Goal: Transaction & Acquisition: Purchase product/service

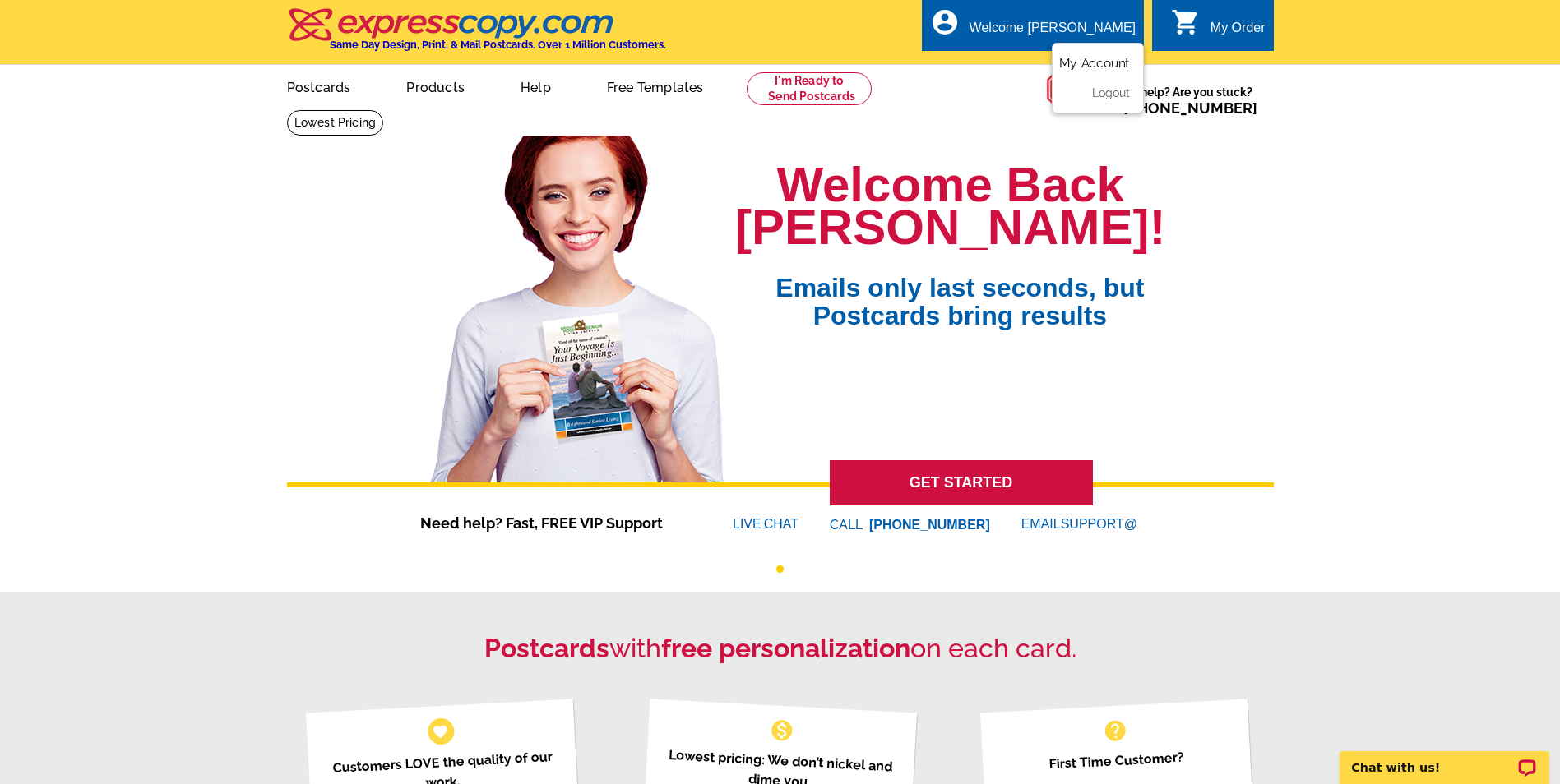
click at [1089, 63] on link "My Account" at bounding box center [1095, 63] width 71 height 14
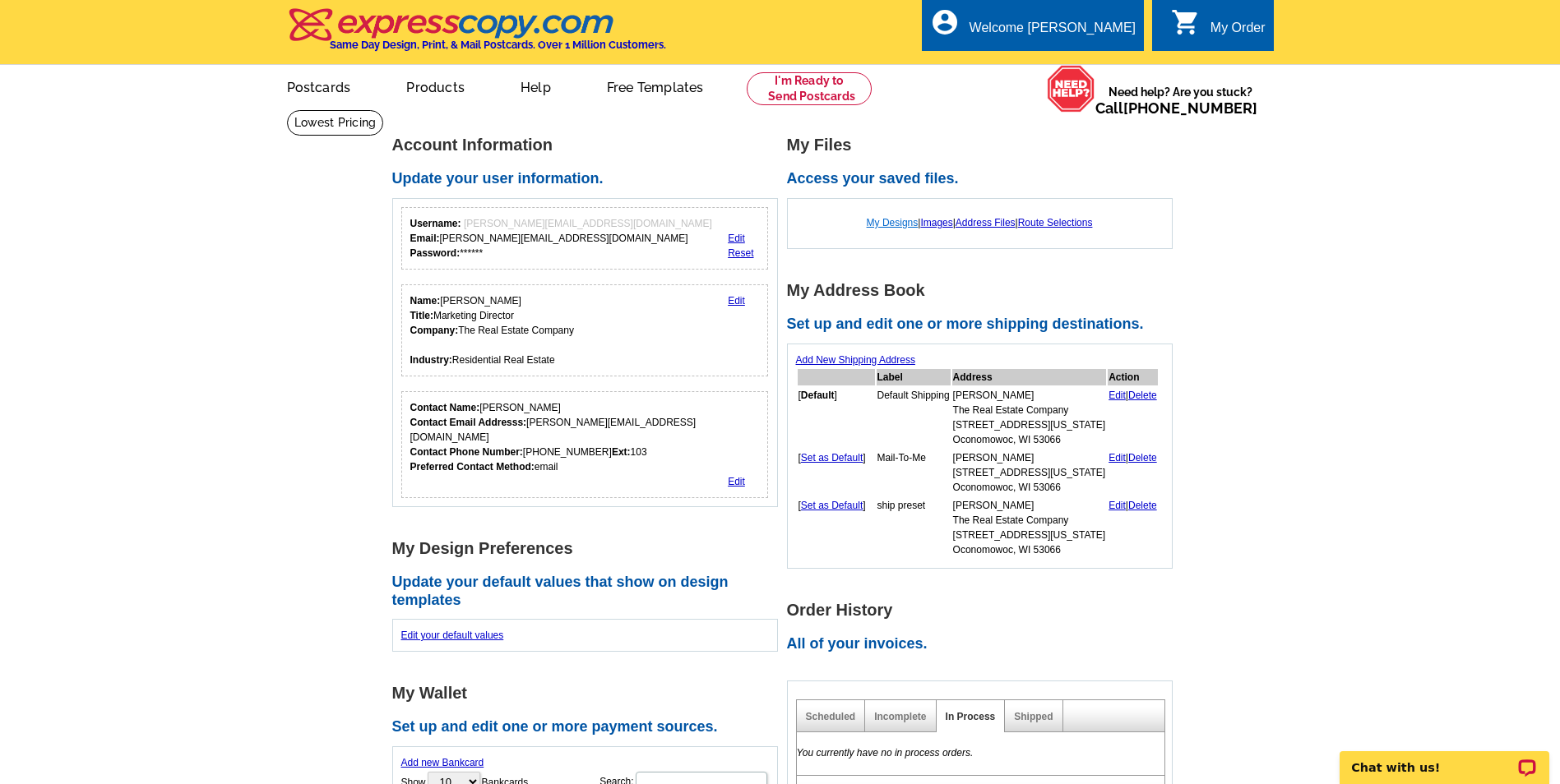
click at [888, 224] on link "My Designs" at bounding box center [892, 223] width 52 height 12
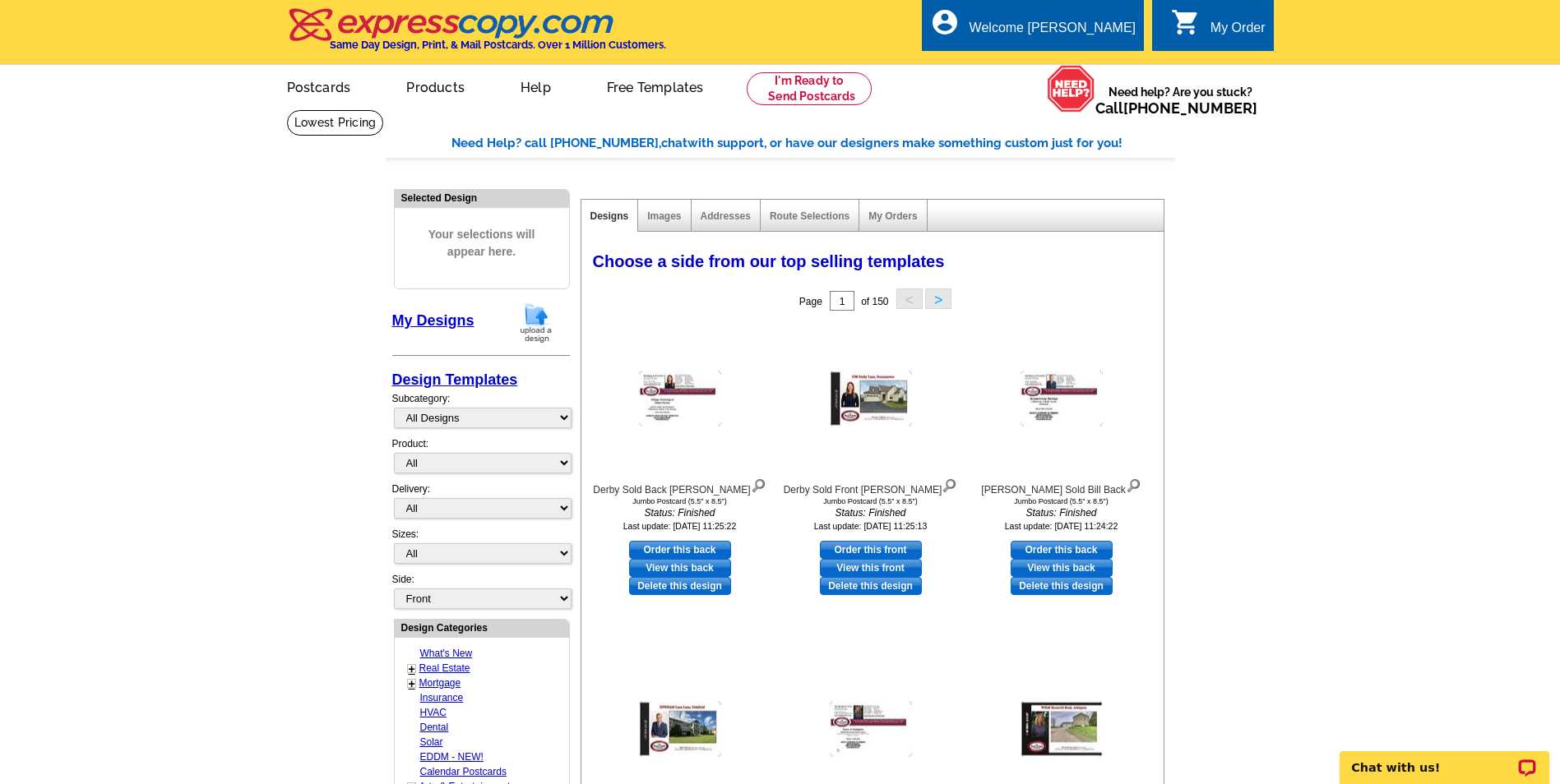
click at [534, 320] on img at bounding box center [536, 322] width 43 height 42
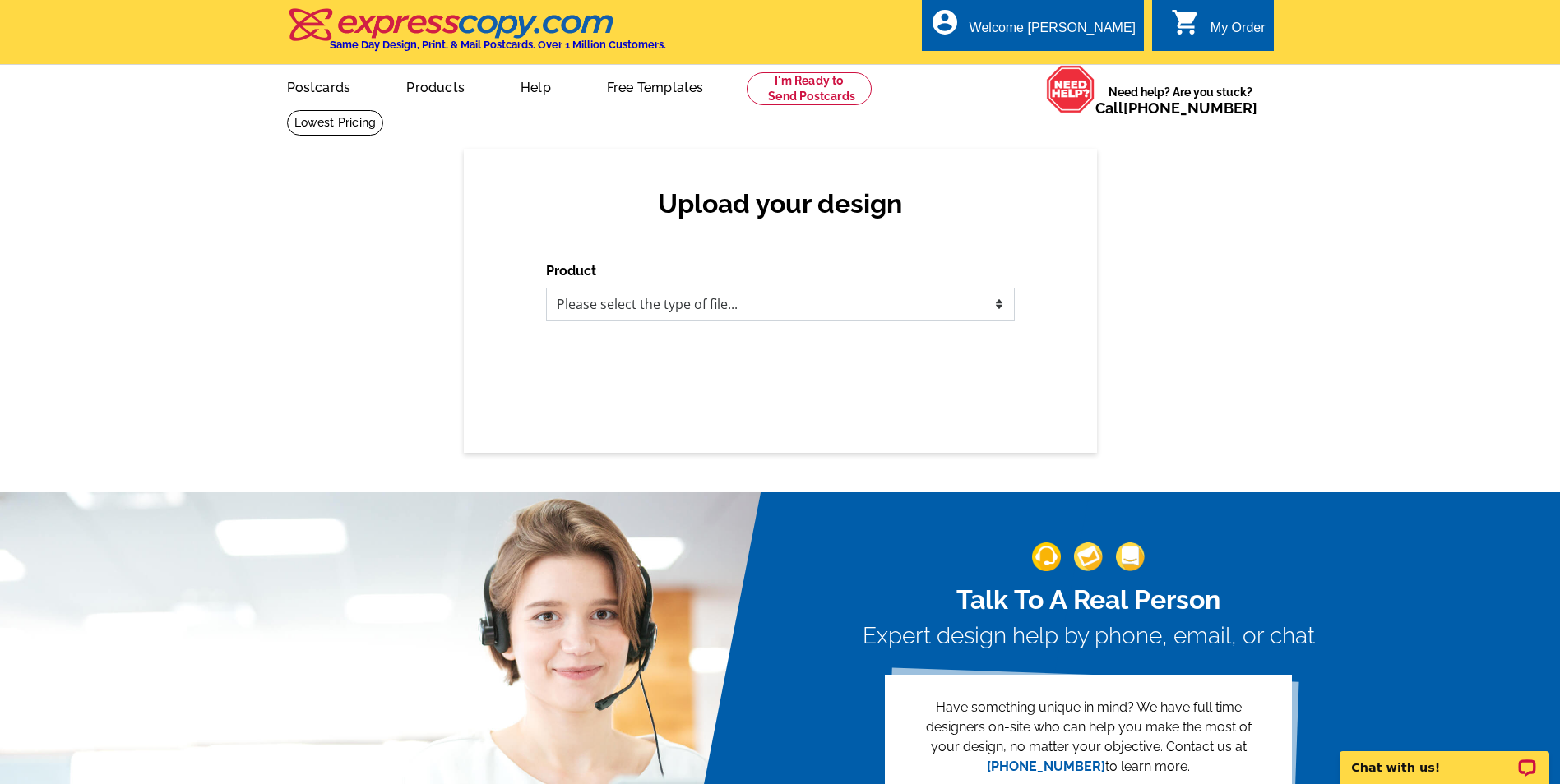
click at [635, 309] on select "Please select the type of file... Postcards Business Cards Letters and flyers G…" at bounding box center [780, 304] width 469 height 33
select select "1"
click at [546, 289] on select "Please select the type of file... Postcards Business Cards Letters and flyers G…" at bounding box center [780, 304] width 469 height 33
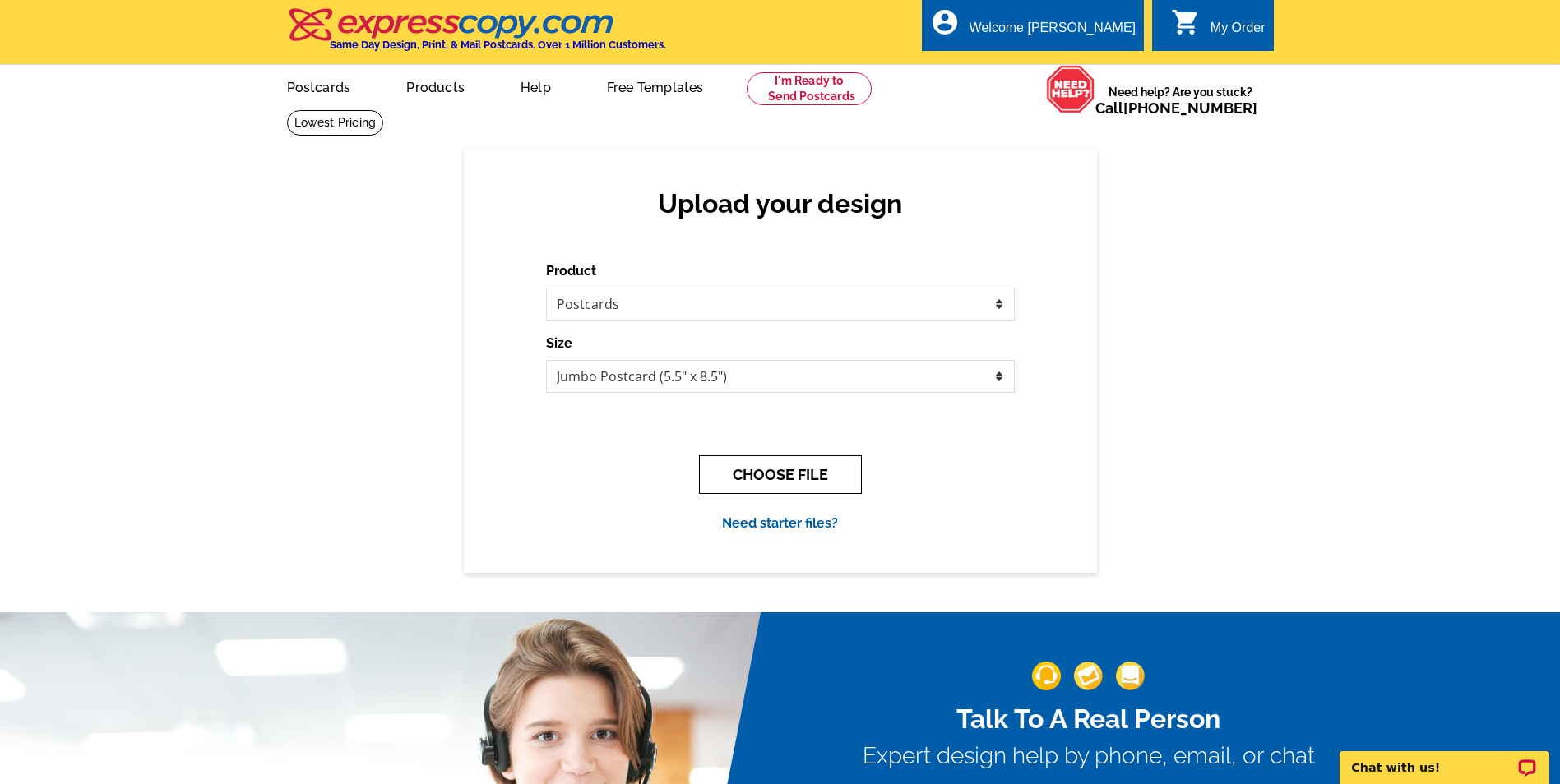
click at [791, 473] on button "CHOOSE FILE" at bounding box center [780, 474] width 163 height 39
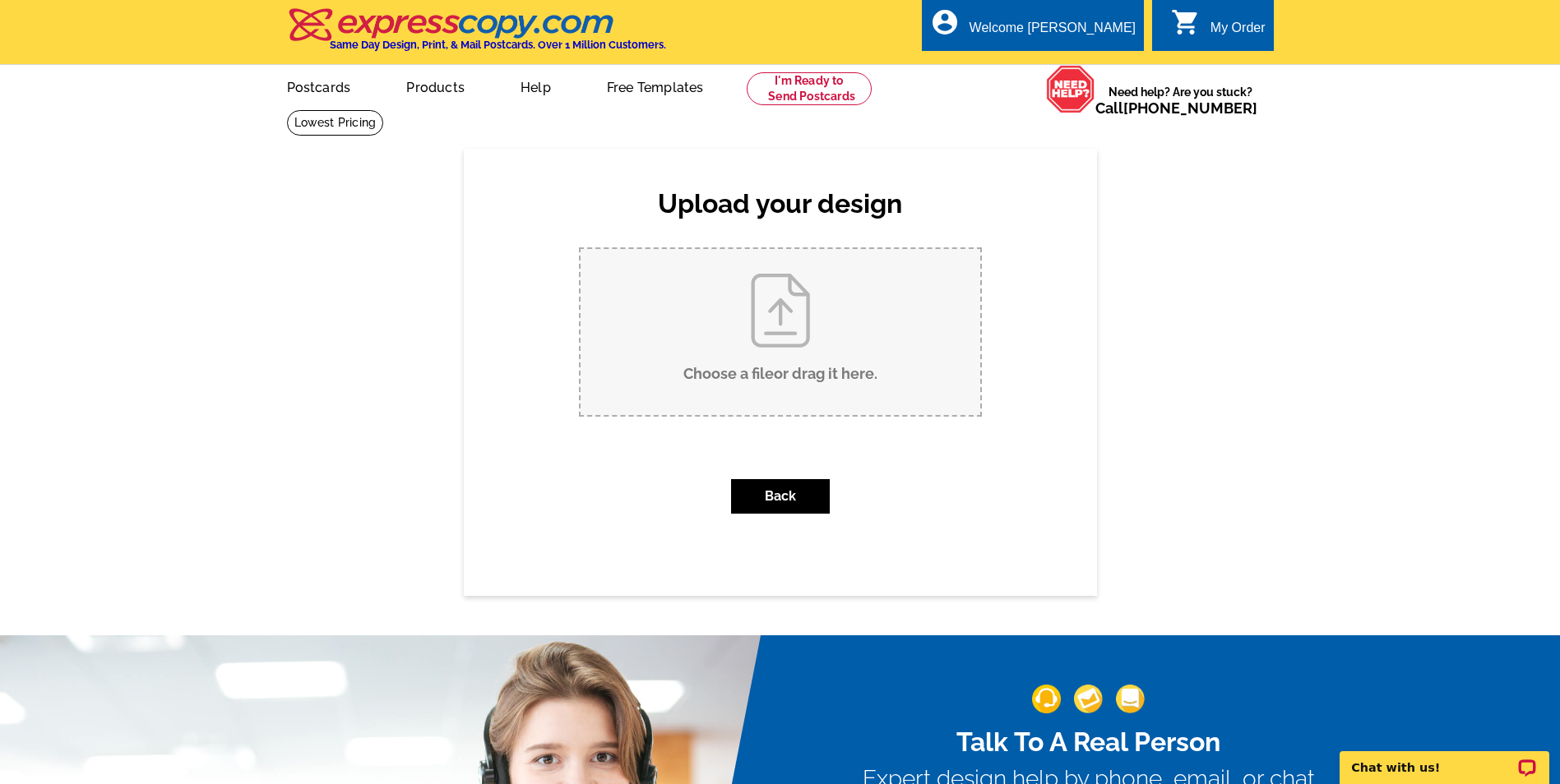
click at [784, 340] on input "Choose a file or drag it here ." at bounding box center [780, 331] width 399 height 166
type input "C:\fakepath\Brever Sold Front.pdf"
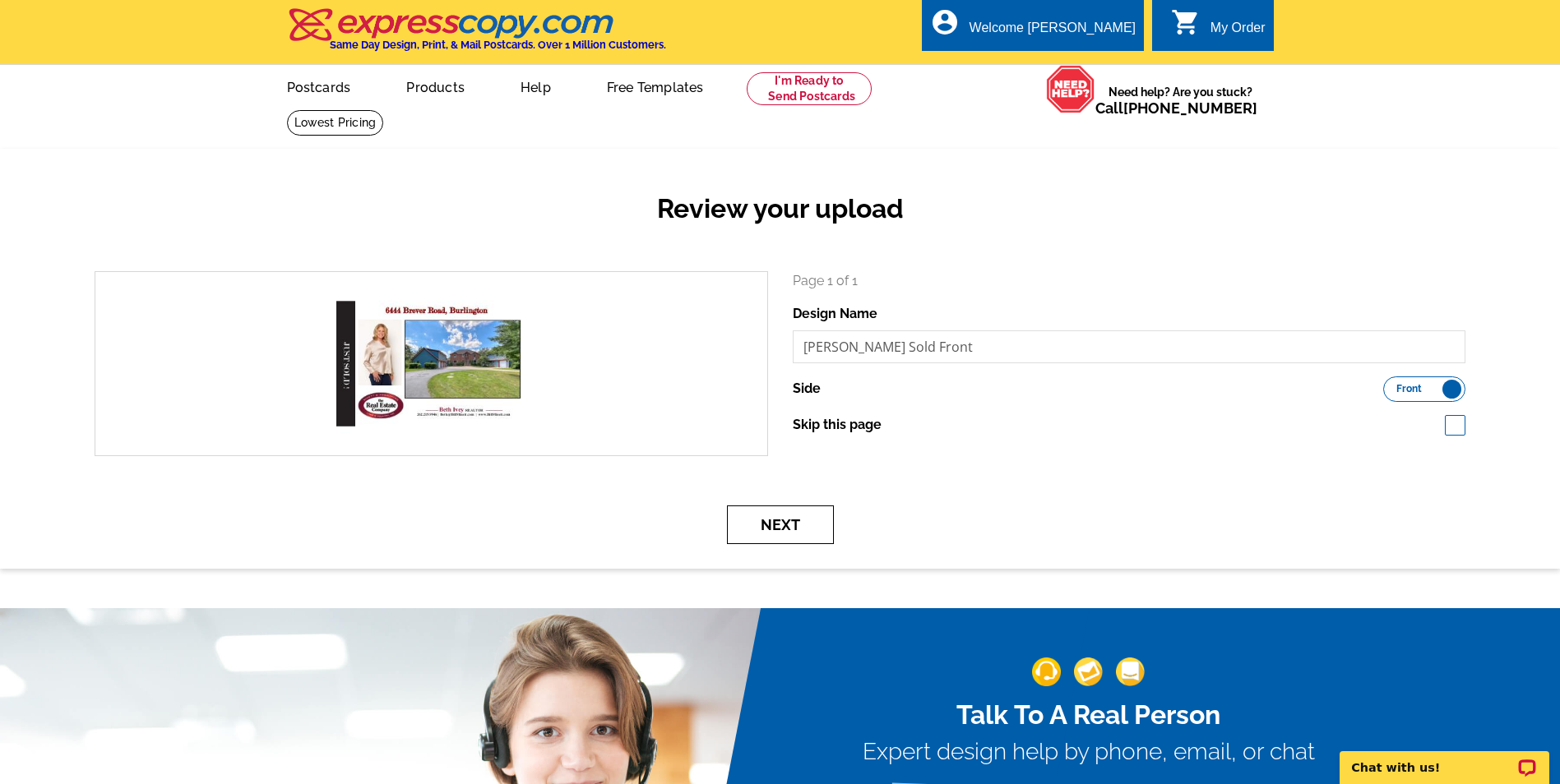
click at [787, 521] on button "Next" at bounding box center [780, 525] width 107 height 39
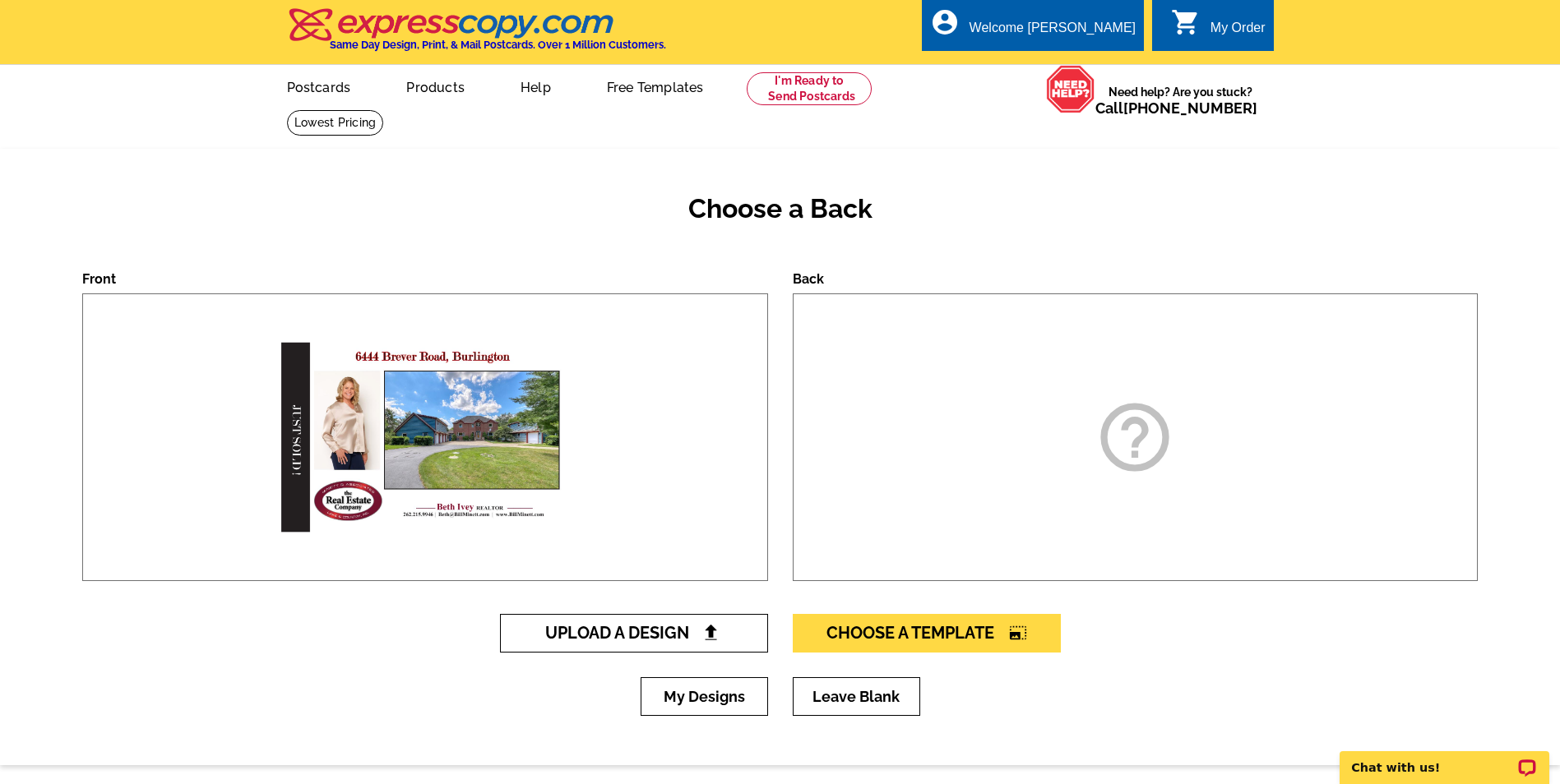
click at [724, 633] on link "Upload A Design" at bounding box center [634, 633] width 268 height 39
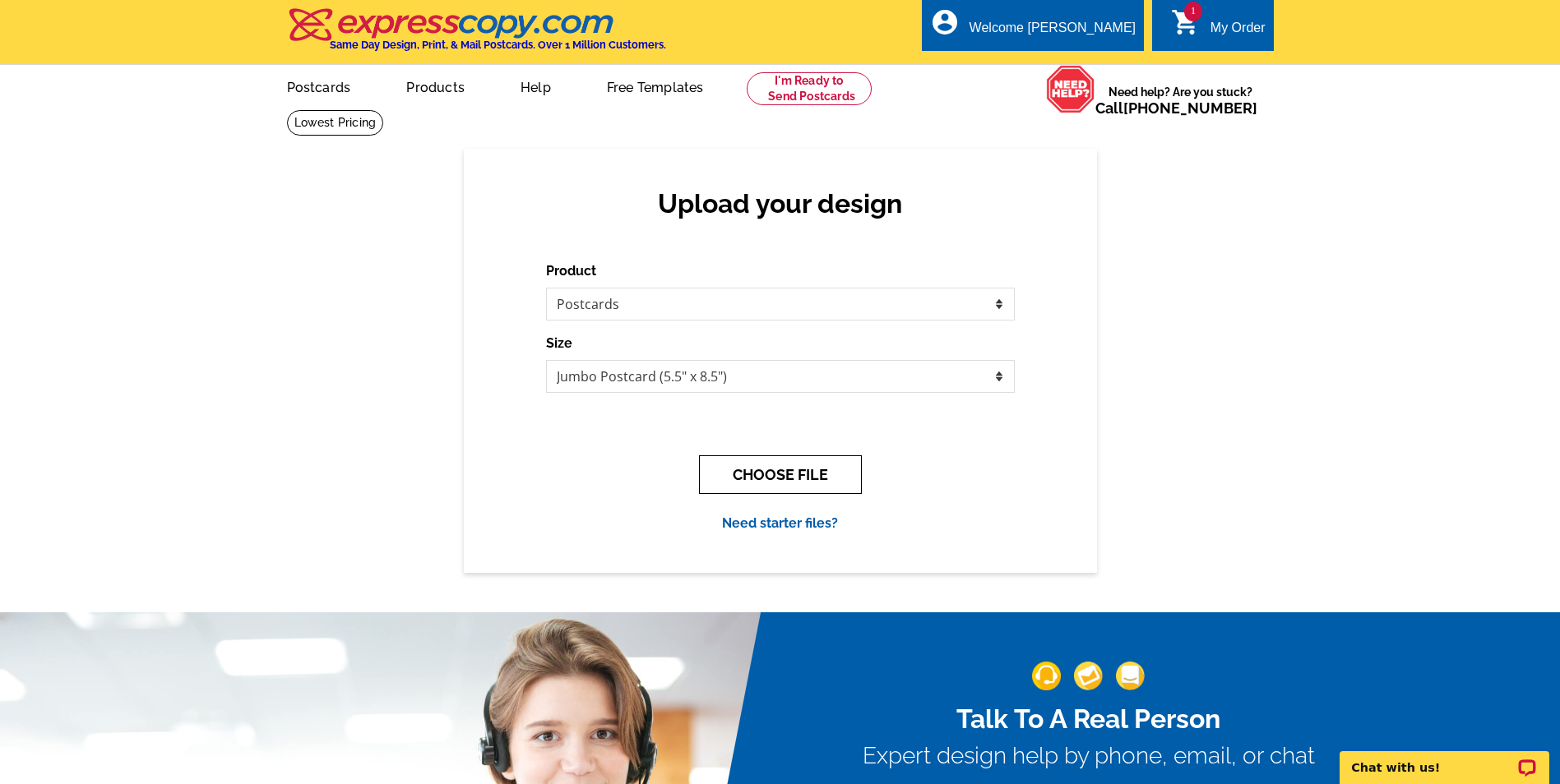
click at [756, 482] on button "CHOOSE FILE" at bounding box center [780, 474] width 163 height 39
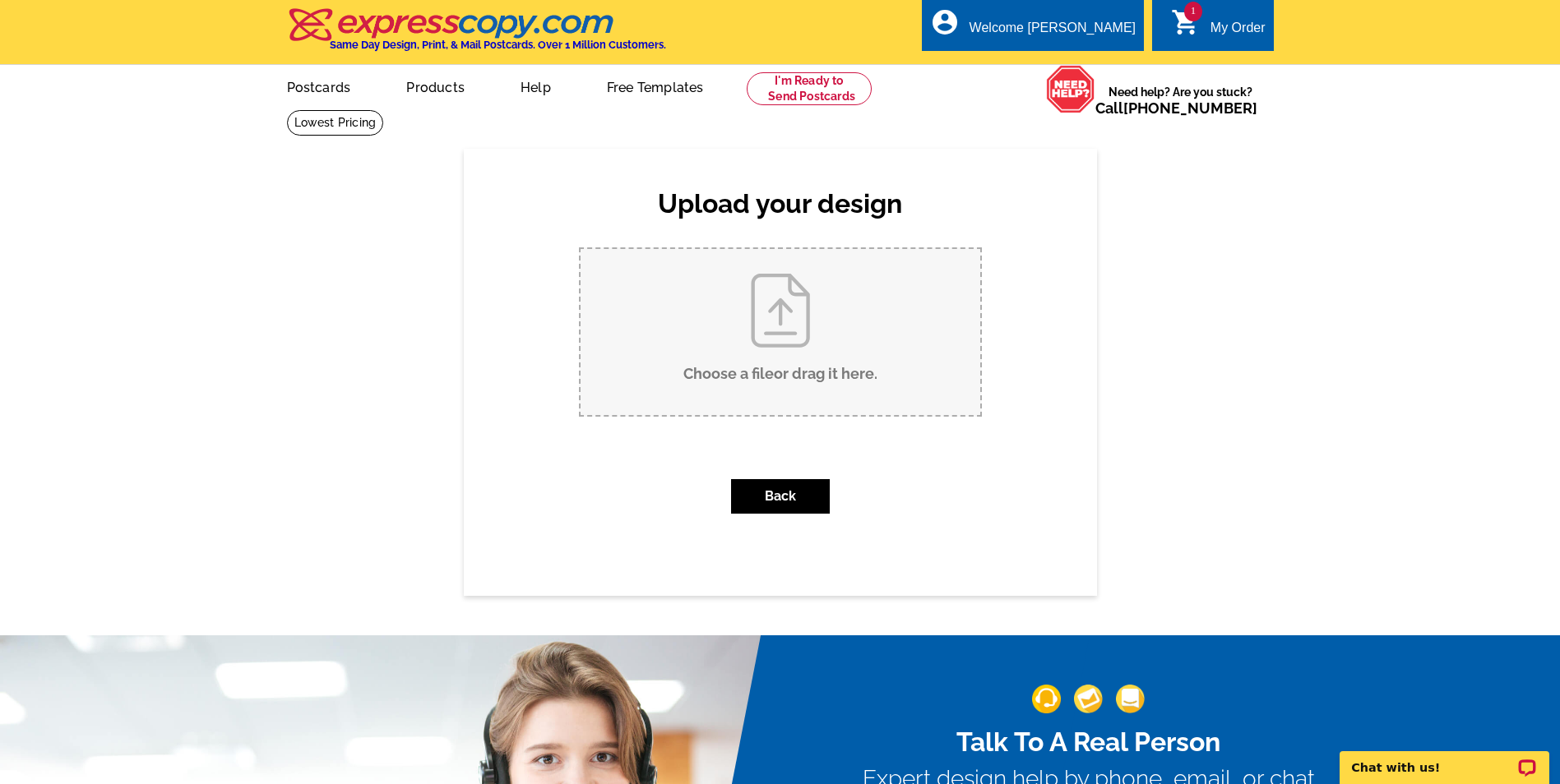
click at [781, 339] on input "Choose a file or drag it here ." at bounding box center [780, 331] width 399 height 166
type input "C:\fakepath\Brever Sold Back.pdf"
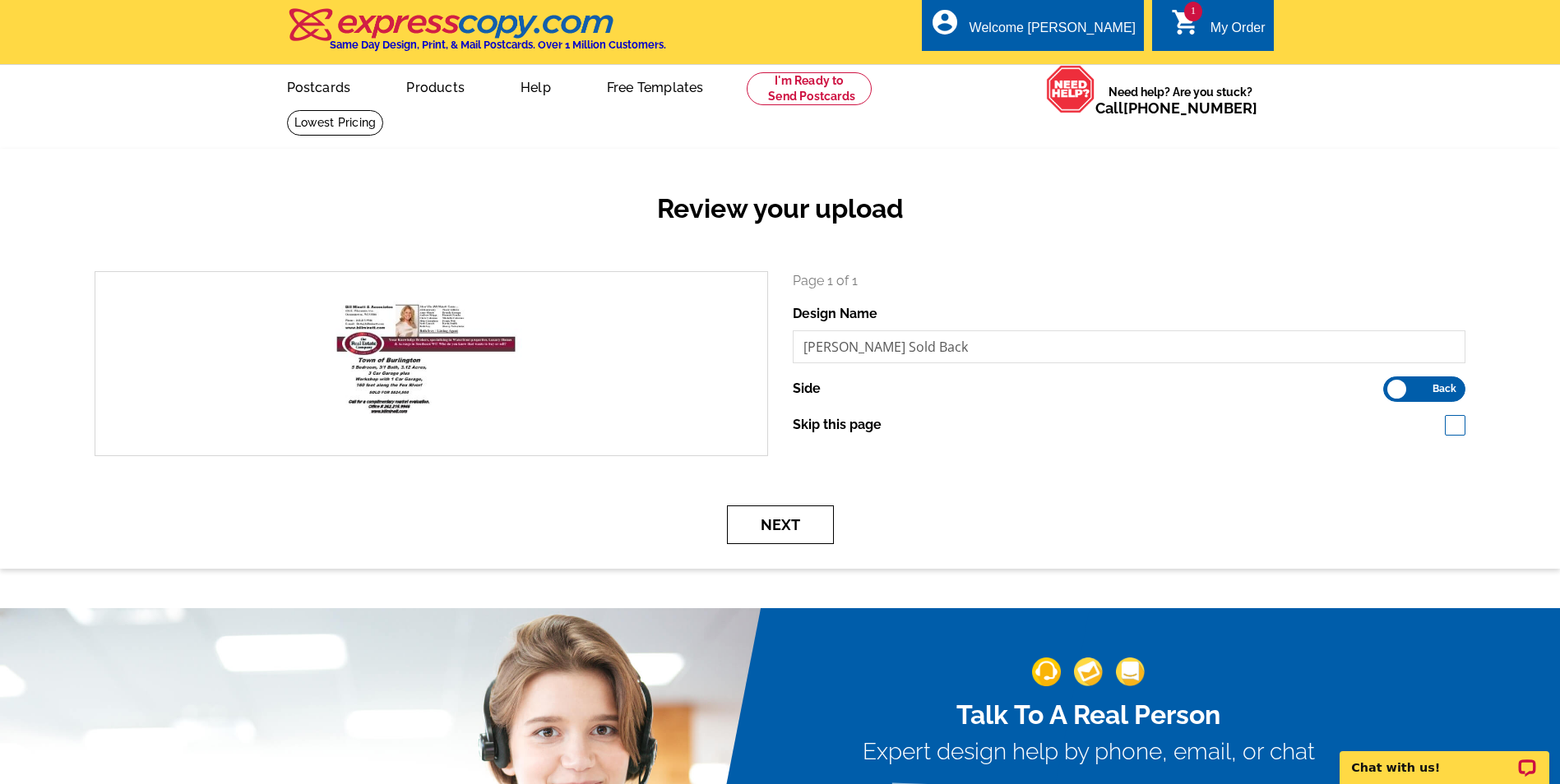
click at [770, 529] on button "Next" at bounding box center [780, 525] width 107 height 39
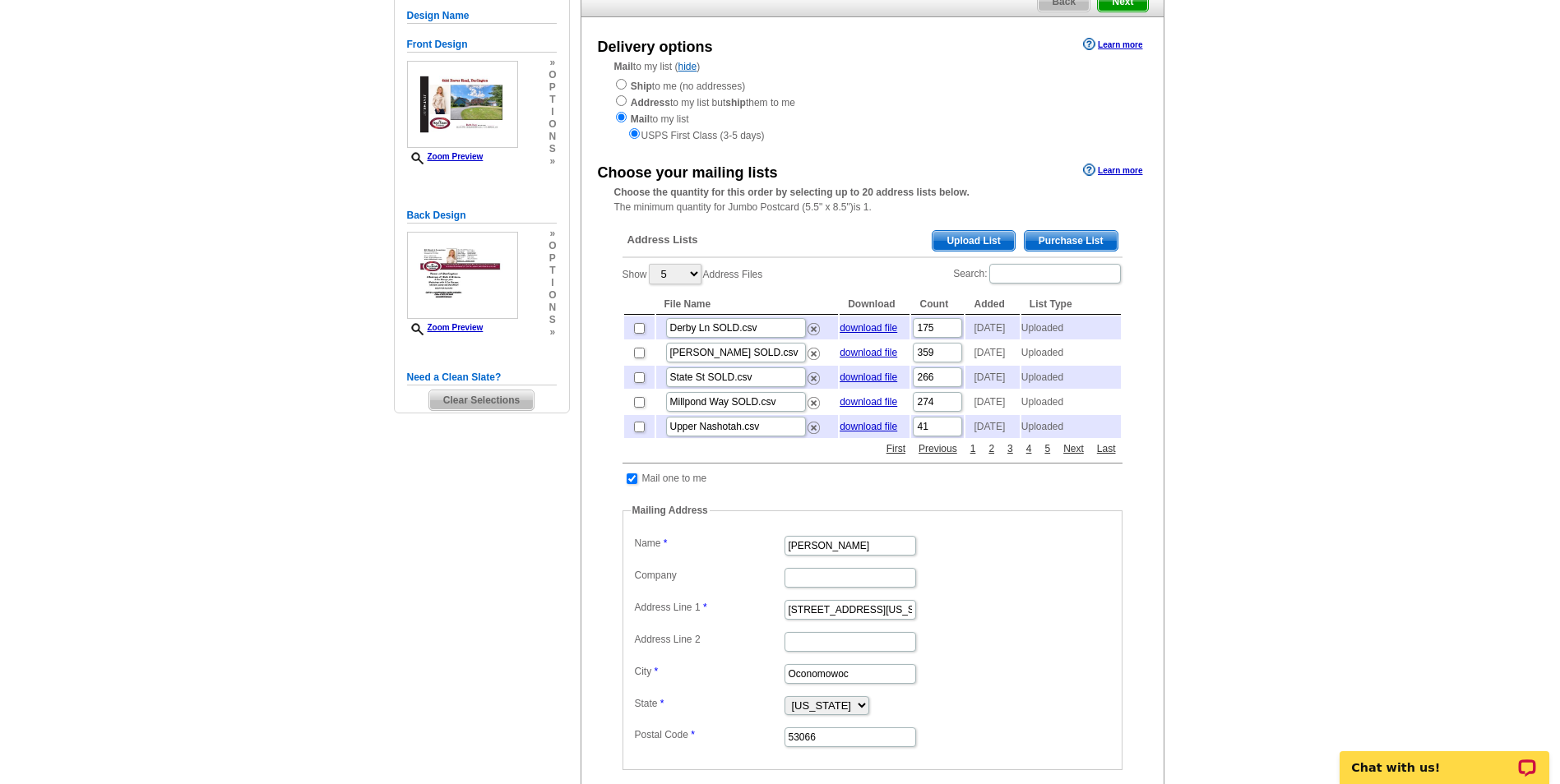
scroll to position [165, 0]
click at [692, 274] on select "5 10 25 50 100" at bounding box center [675, 273] width 53 height 21
select select "25"
click at [650, 264] on select "5 10 25 50 100" at bounding box center [675, 273] width 53 height 21
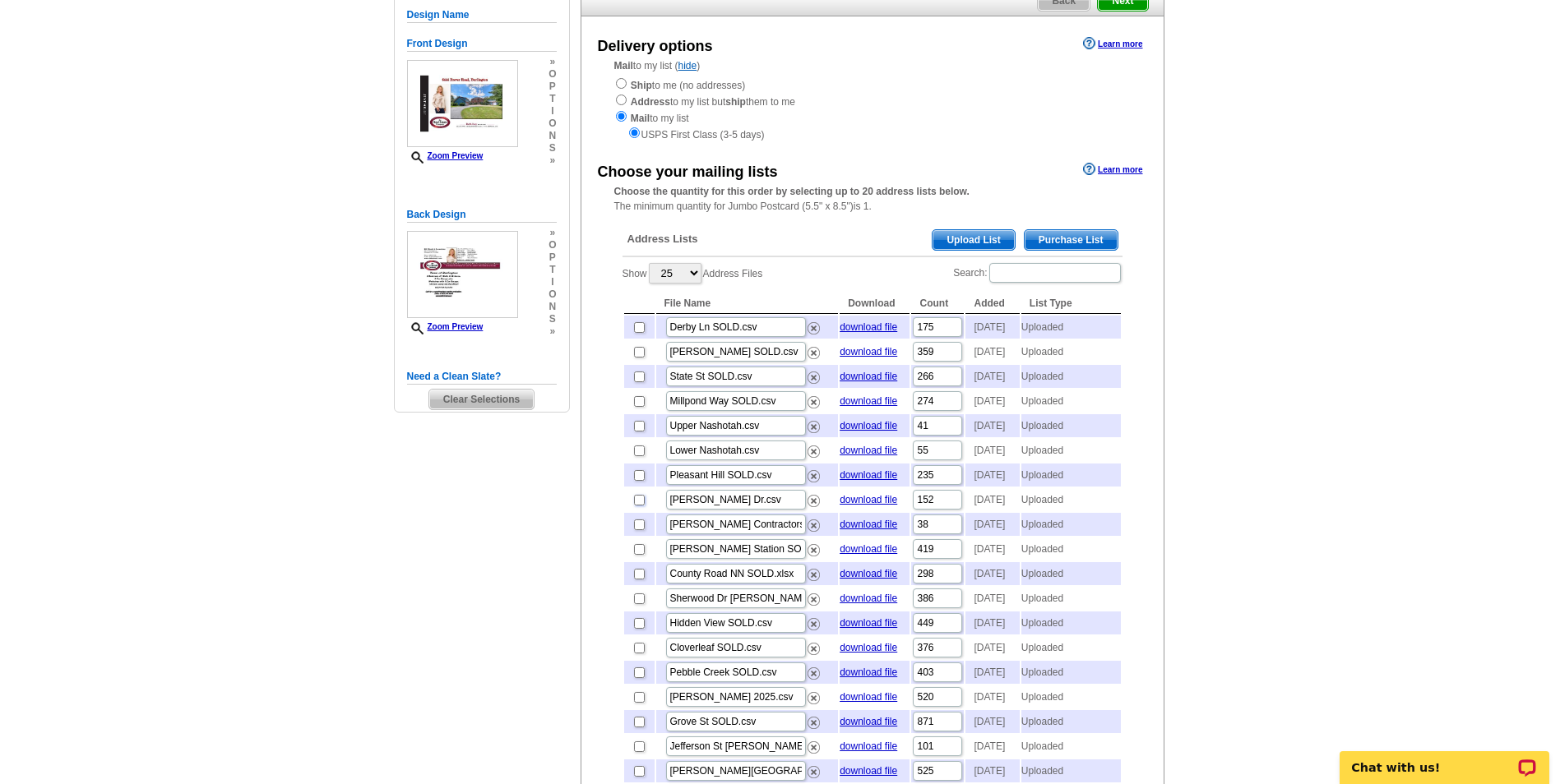
click at [639, 506] on input "checkbox" at bounding box center [639, 501] width 11 height 11
checkbox input "true"
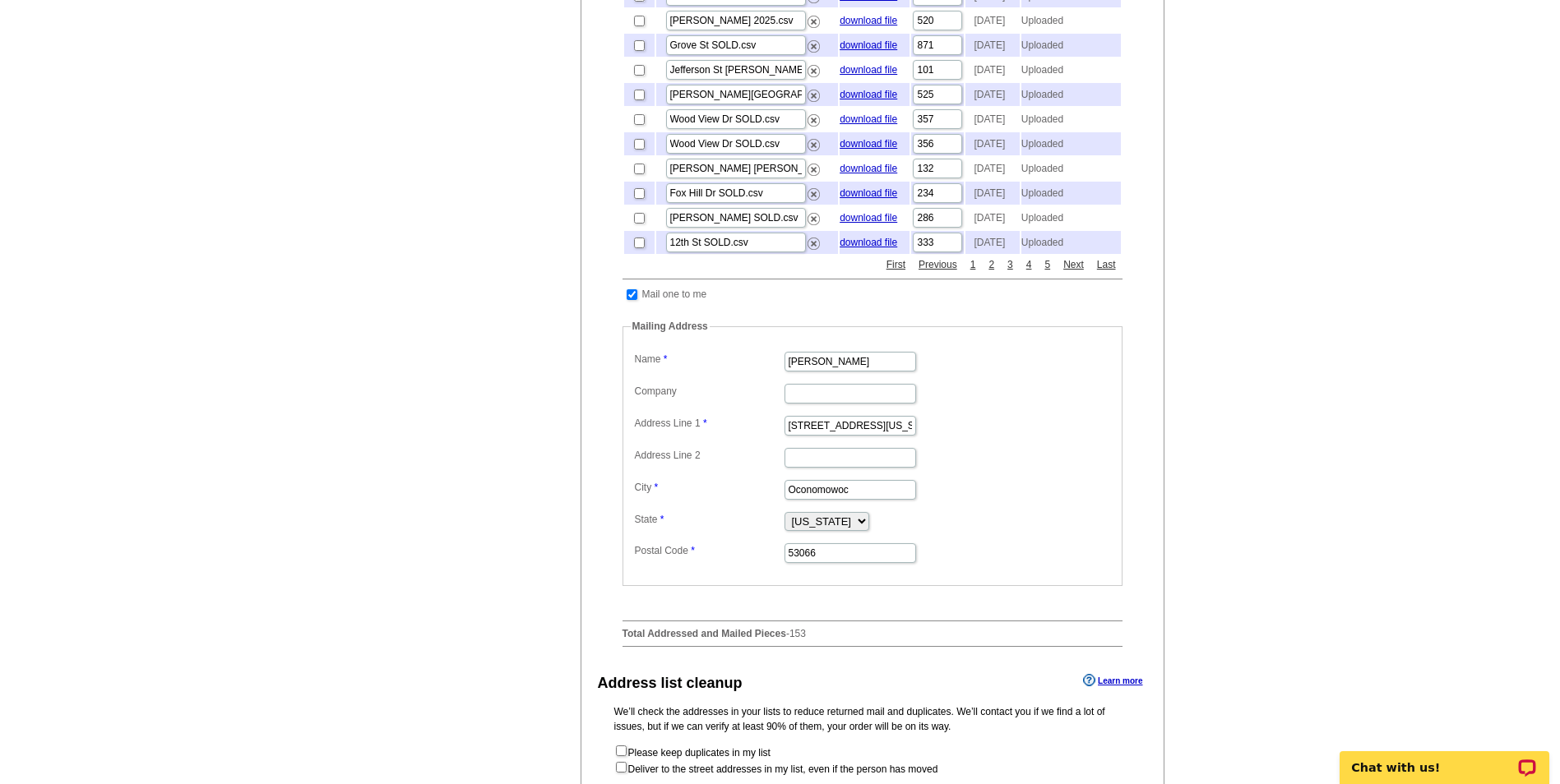
scroll to position [904, 0]
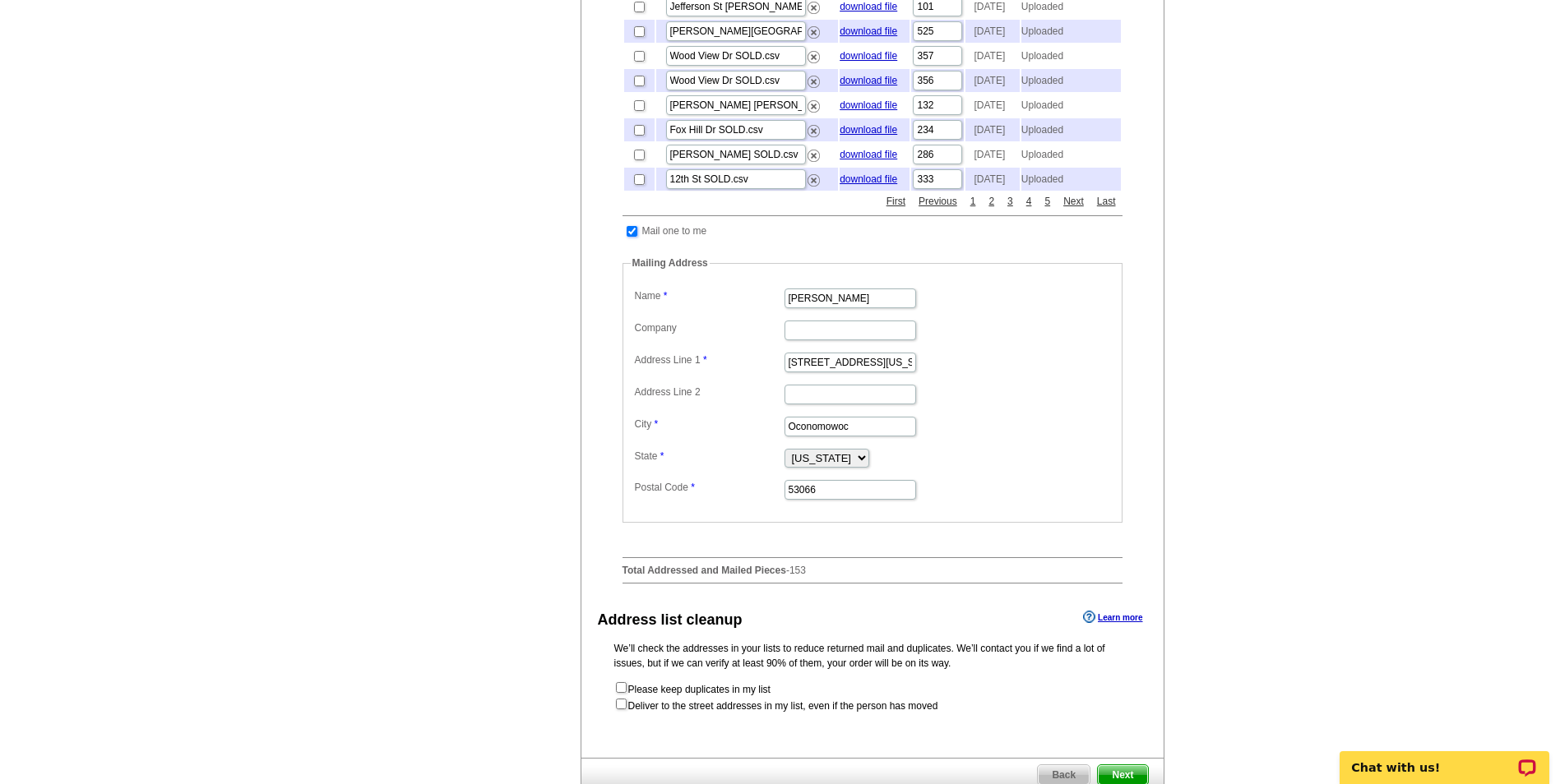
click at [633, 237] on input "checkbox" at bounding box center [632, 232] width 11 height 11
checkbox input "false"
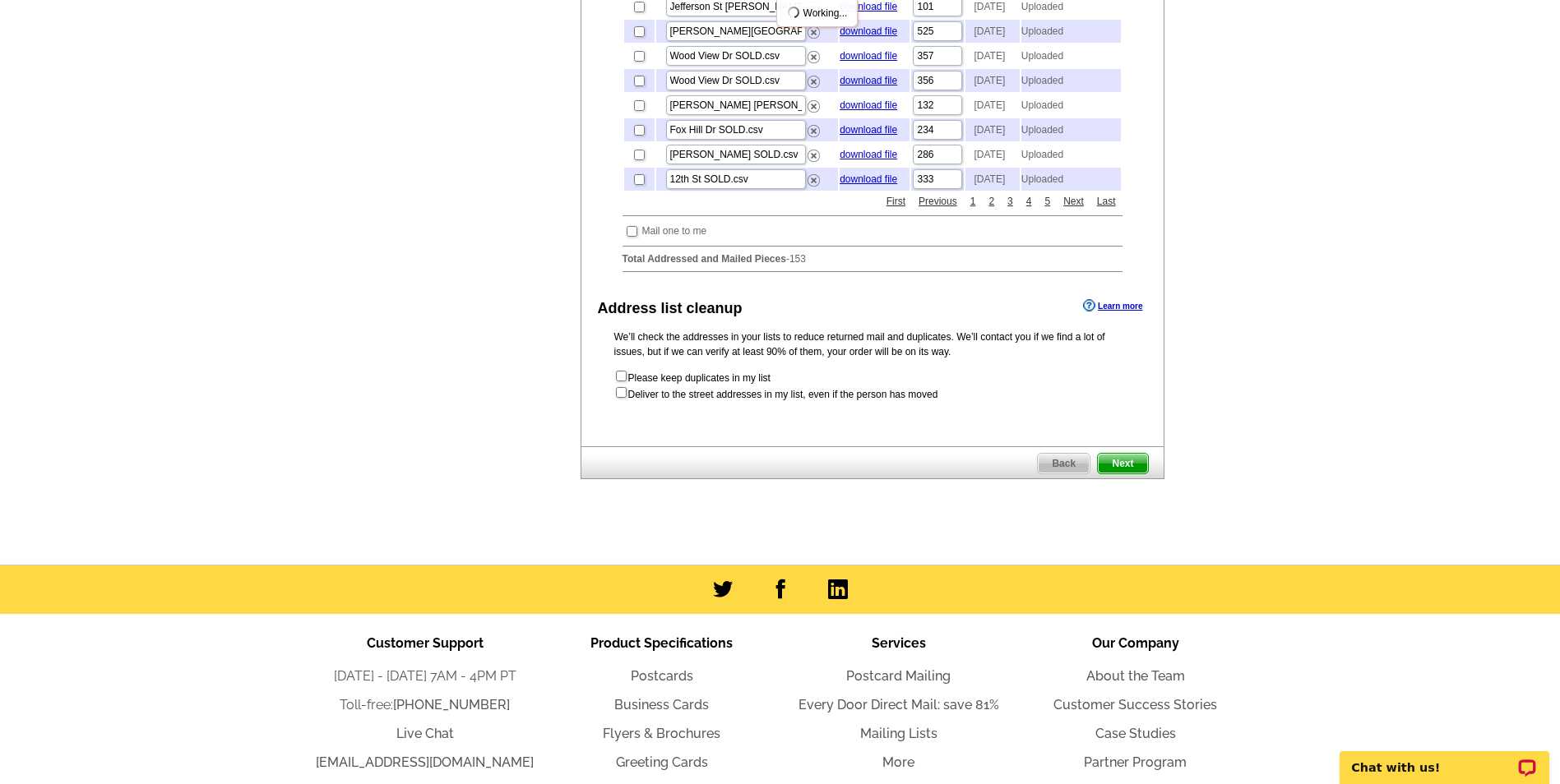
click at [1136, 473] on span "Next" at bounding box center [1123, 464] width 49 height 20
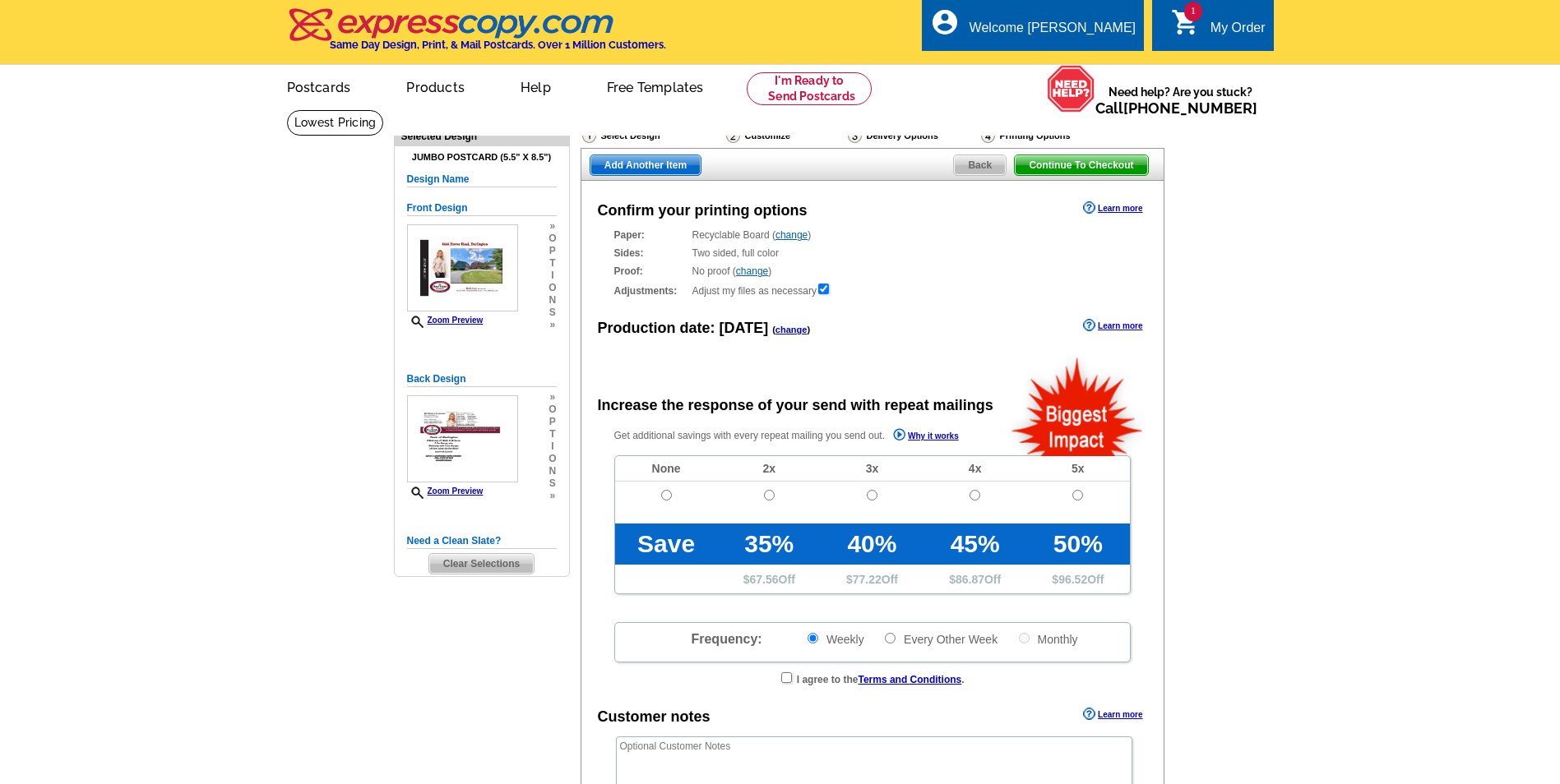
radio input "false"
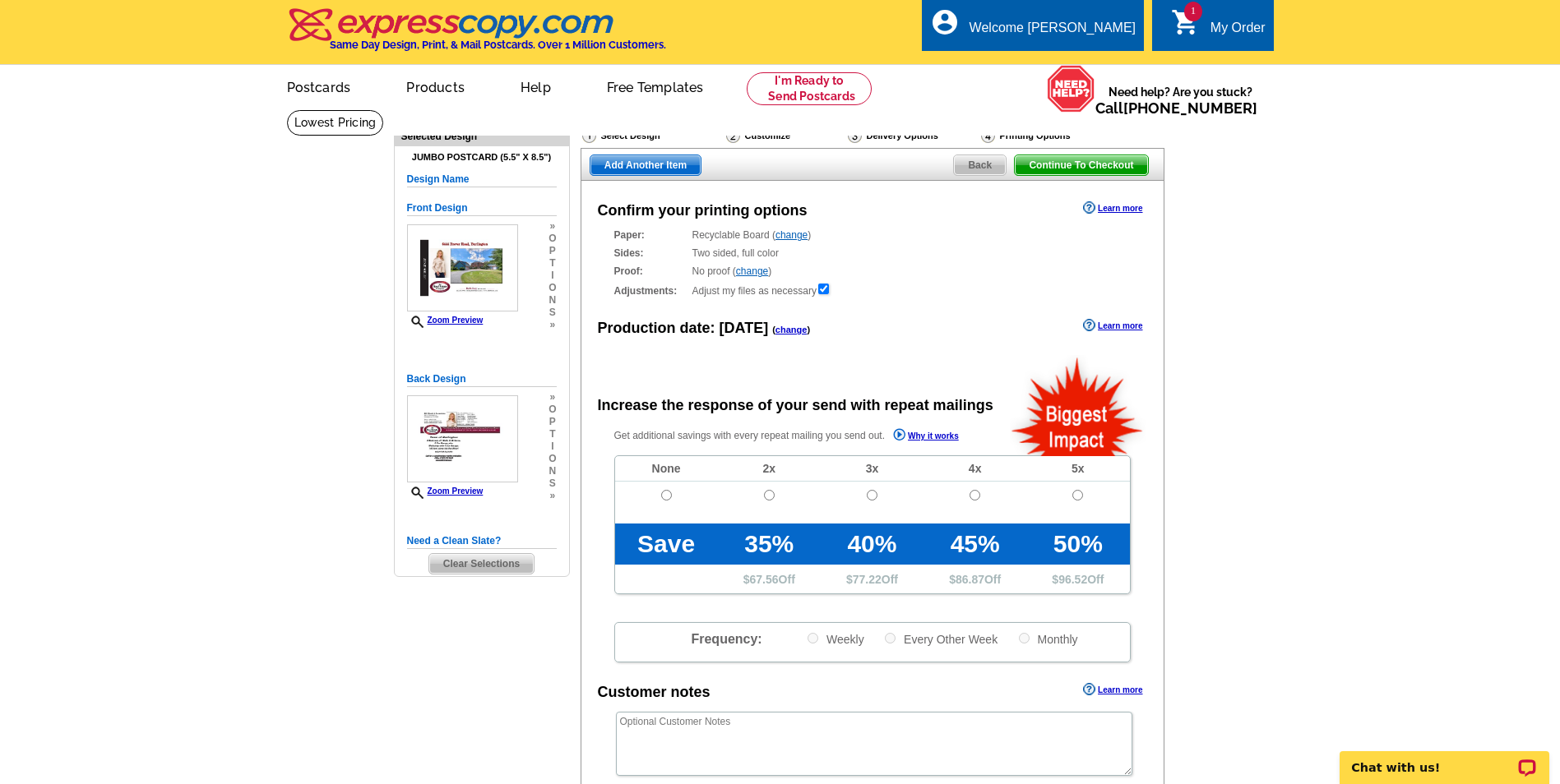
click at [673, 491] on td at bounding box center [666, 502] width 103 height 42
click at [666, 499] on input "radio" at bounding box center [666, 495] width 11 height 11
radio input "true"
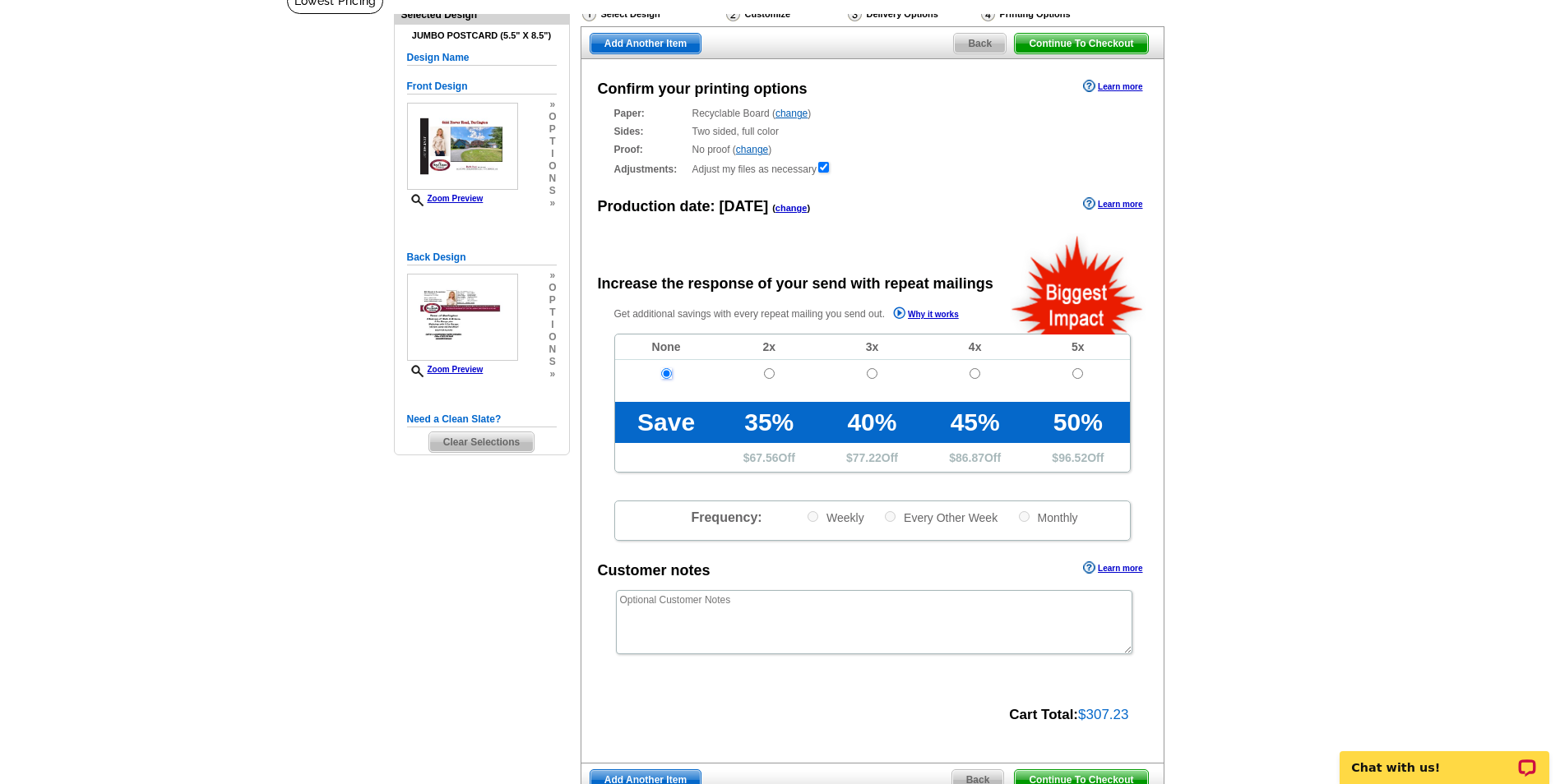
scroll to position [246, 0]
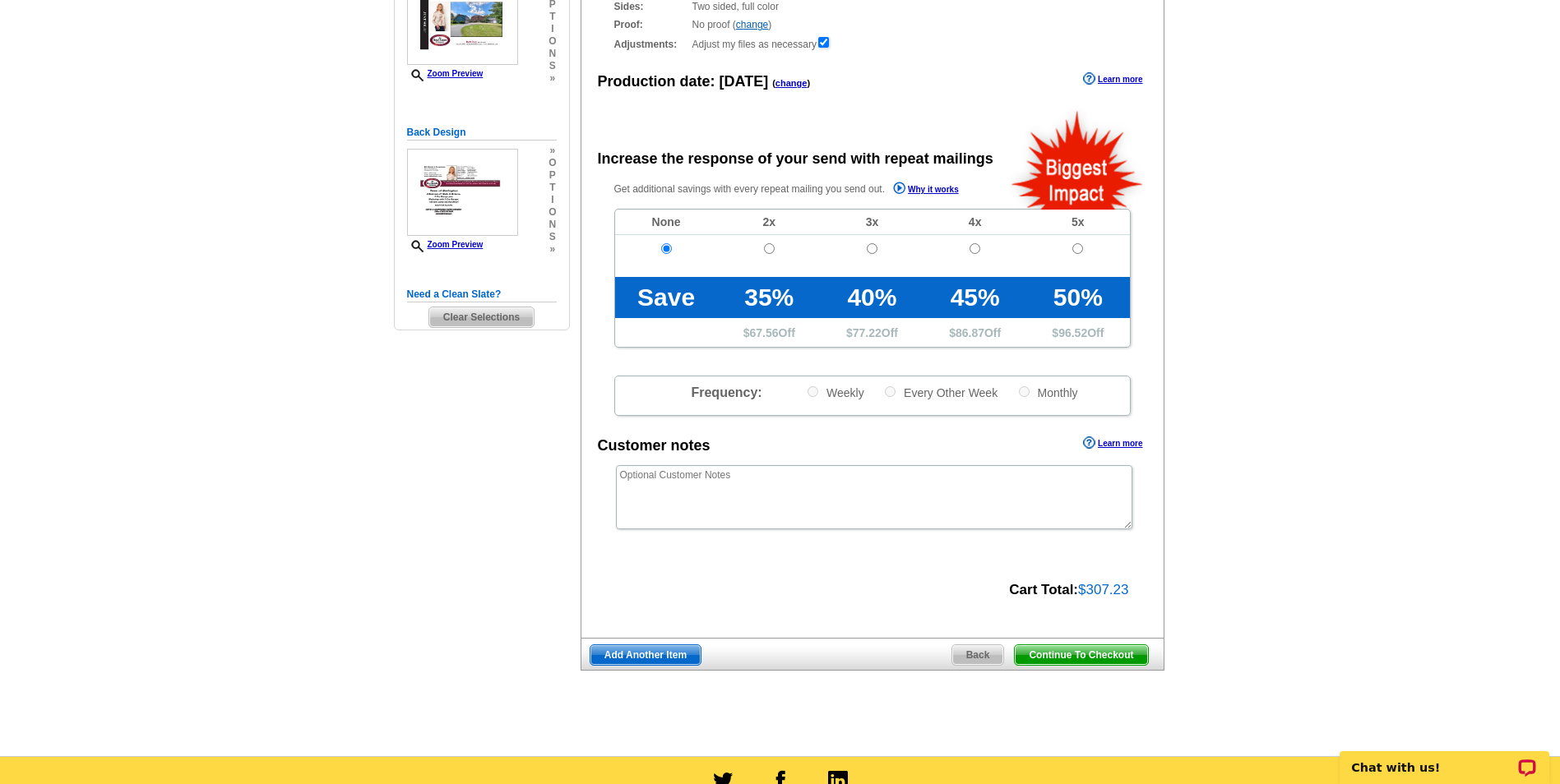
click at [1058, 656] on span "Continue To Checkout" at bounding box center [1081, 655] width 132 height 20
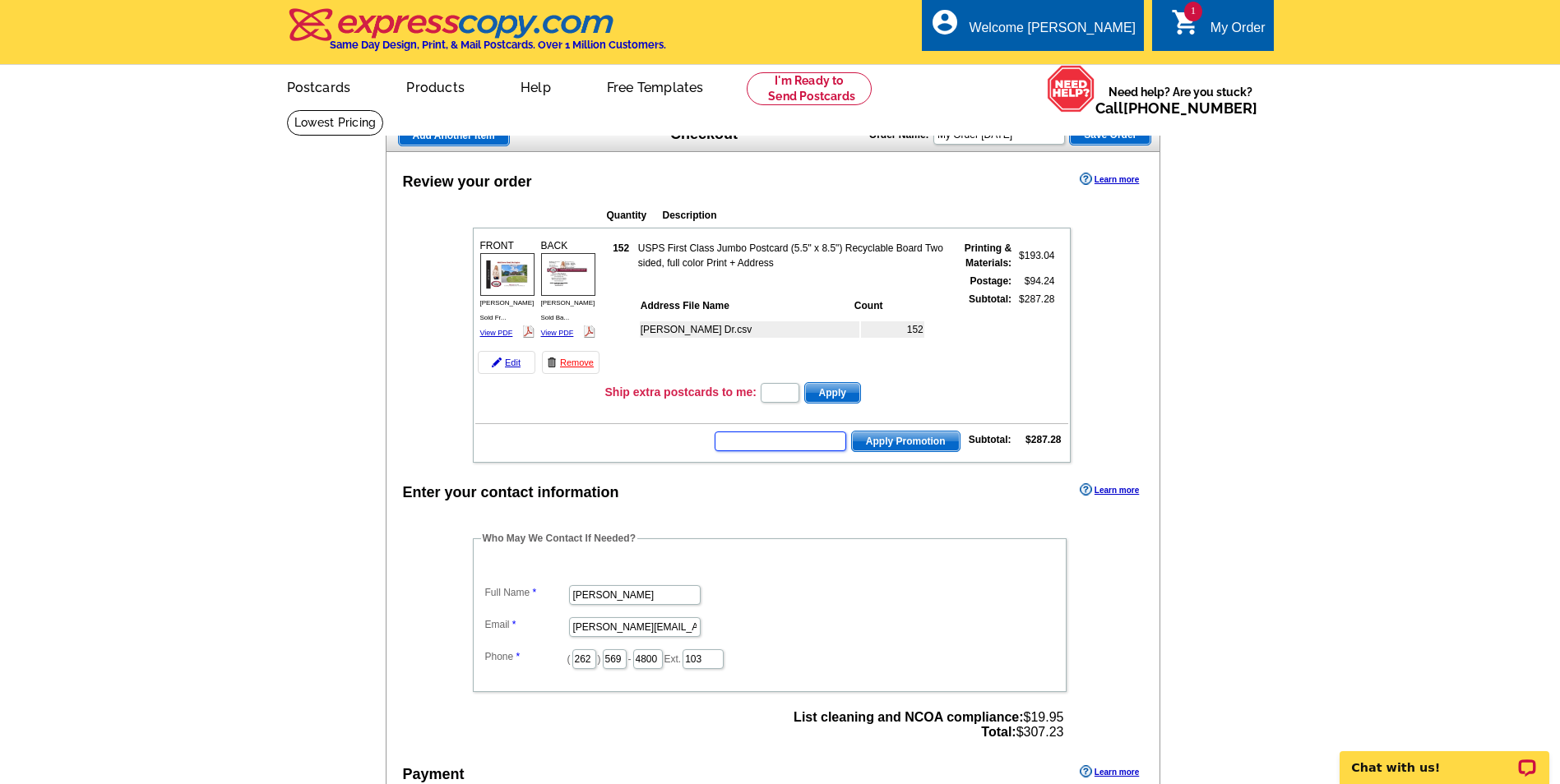
click at [742, 444] on input "text" at bounding box center [780, 442] width 131 height 20
type input "HURRY40"
click at [898, 443] on span "Apply Promotion" at bounding box center [905, 442] width 108 height 20
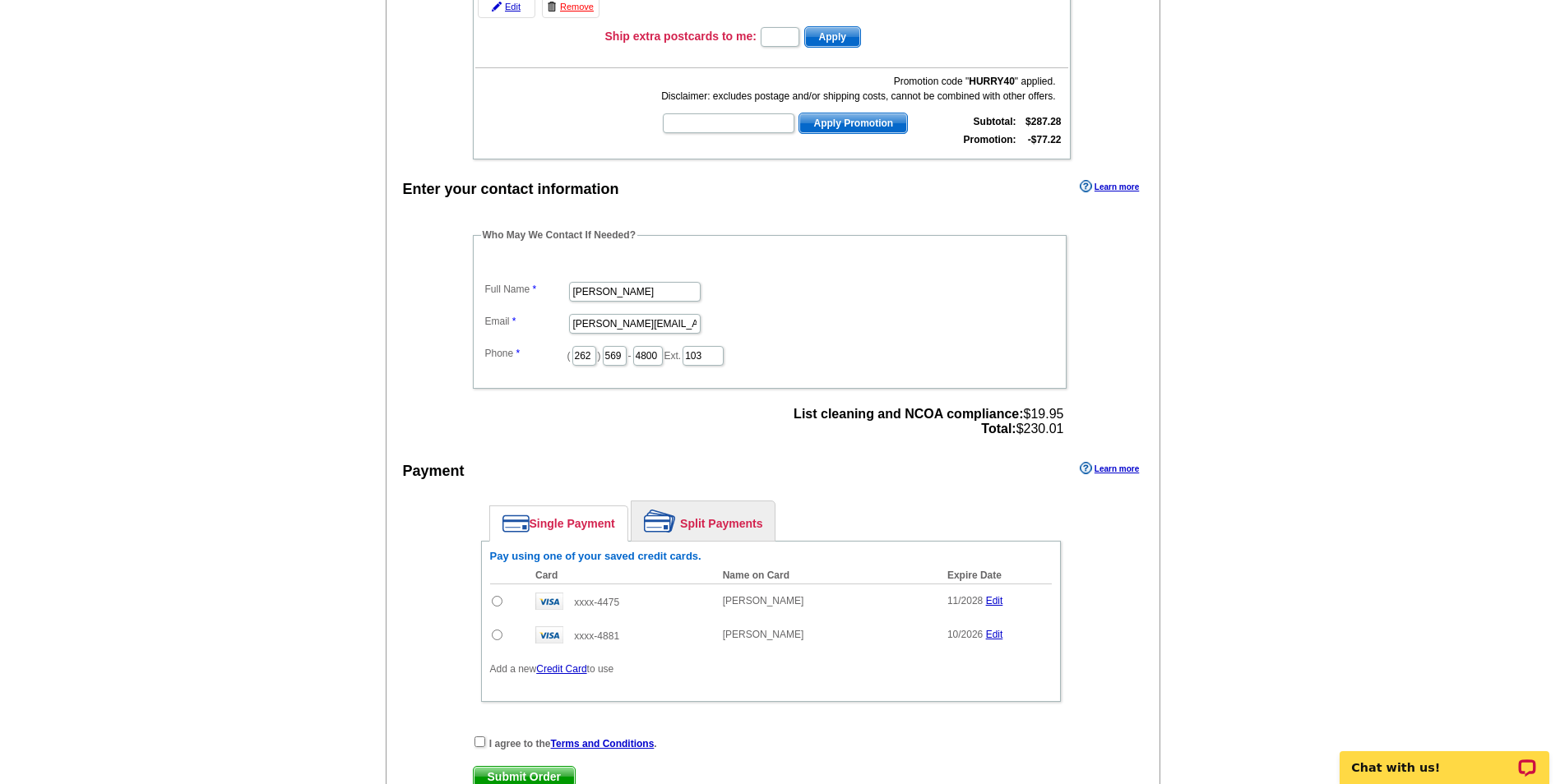
scroll to position [411, 0]
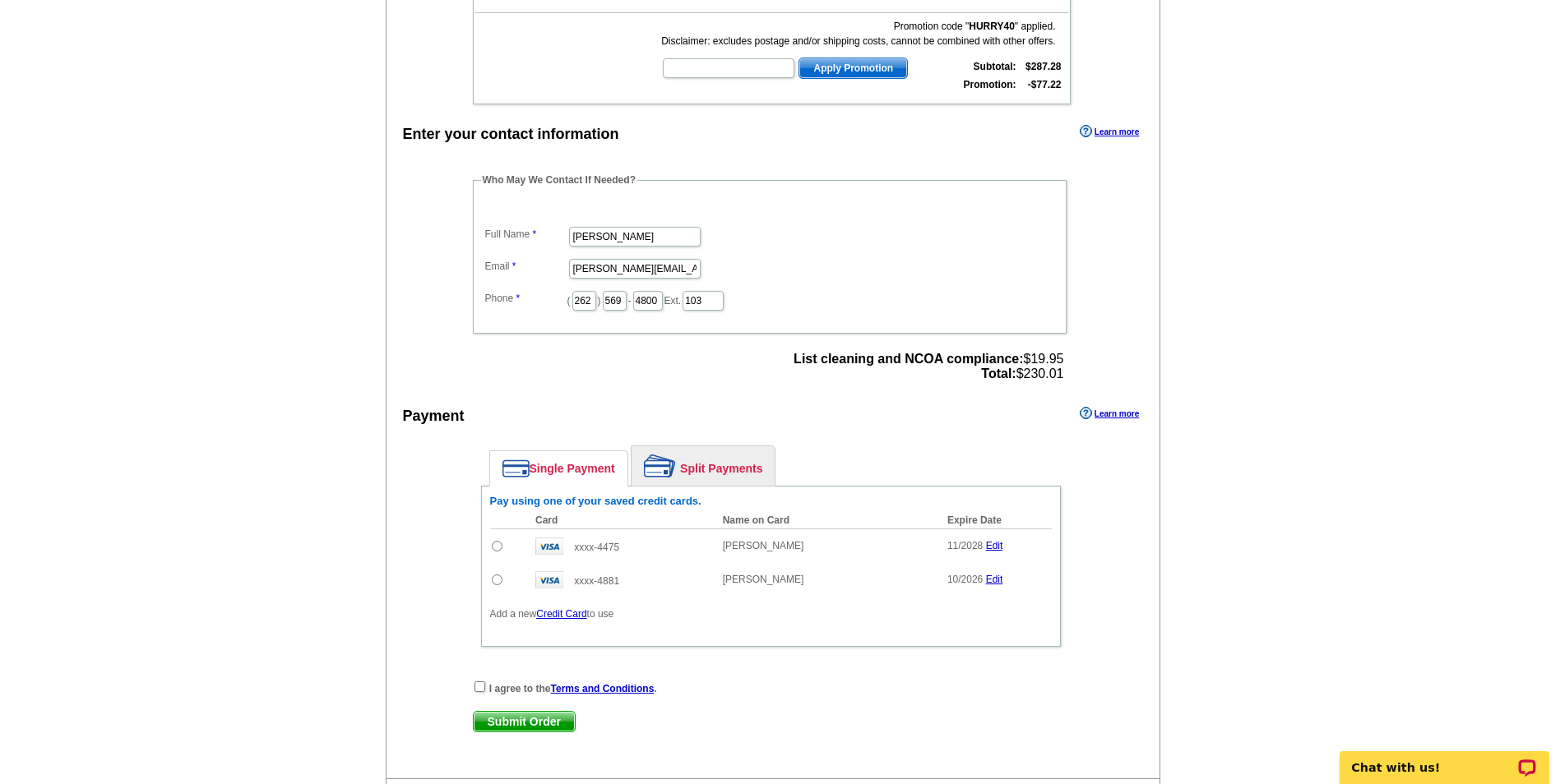
click at [496, 547] on input "radio" at bounding box center [497, 547] width 11 height 11
radio input "true"
click at [477, 692] on input "checkbox" at bounding box center [480, 687] width 11 height 11
checkbox input "true"
click at [515, 724] on span "Submit Order" at bounding box center [524, 722] width 101 height 20
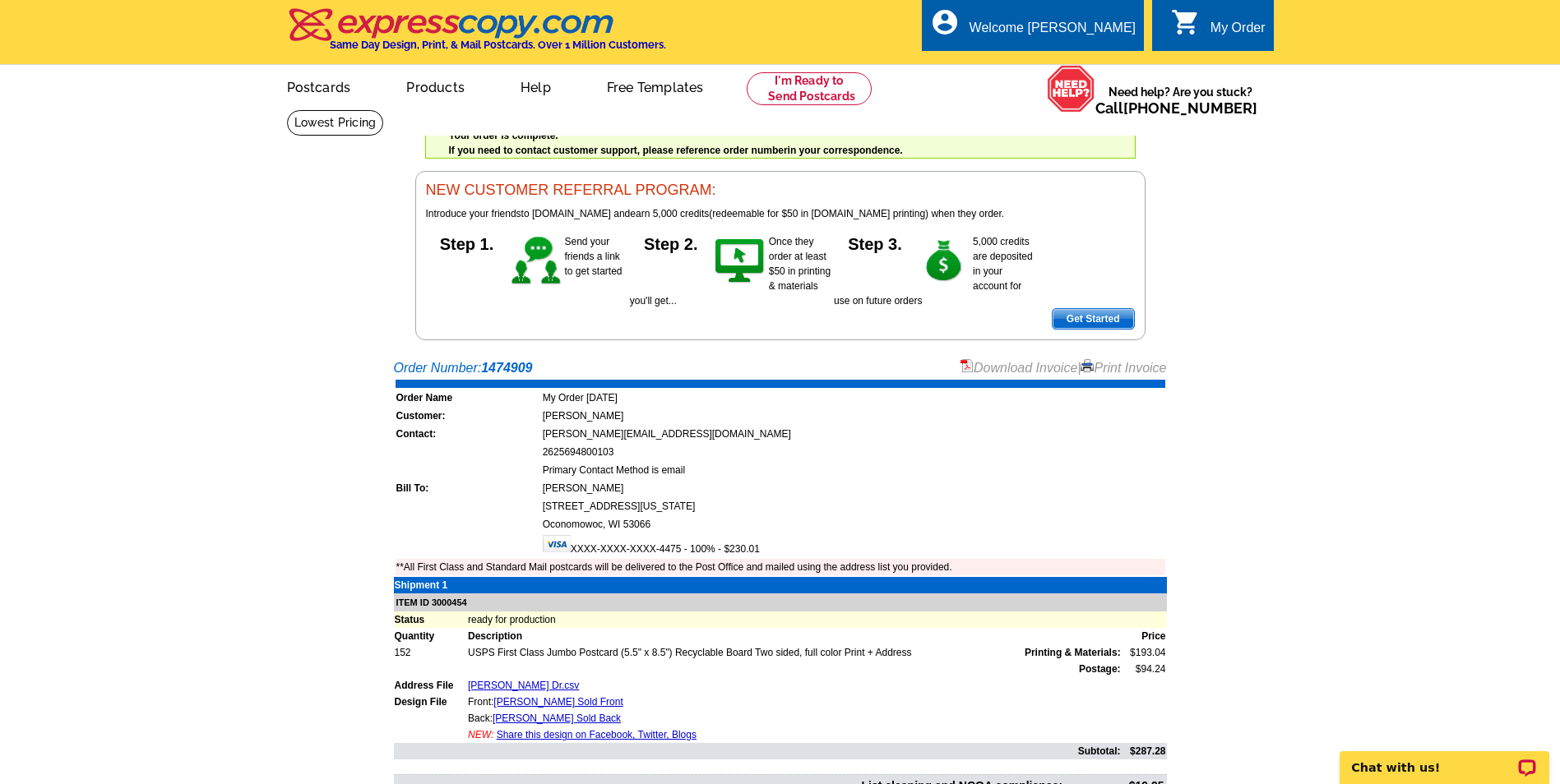
click at [994, 375] on link "Download Invoice" at bounding box center [1019, 368] width 117 height 14
